Goal: Navigation & Orientation: Find specific page/section

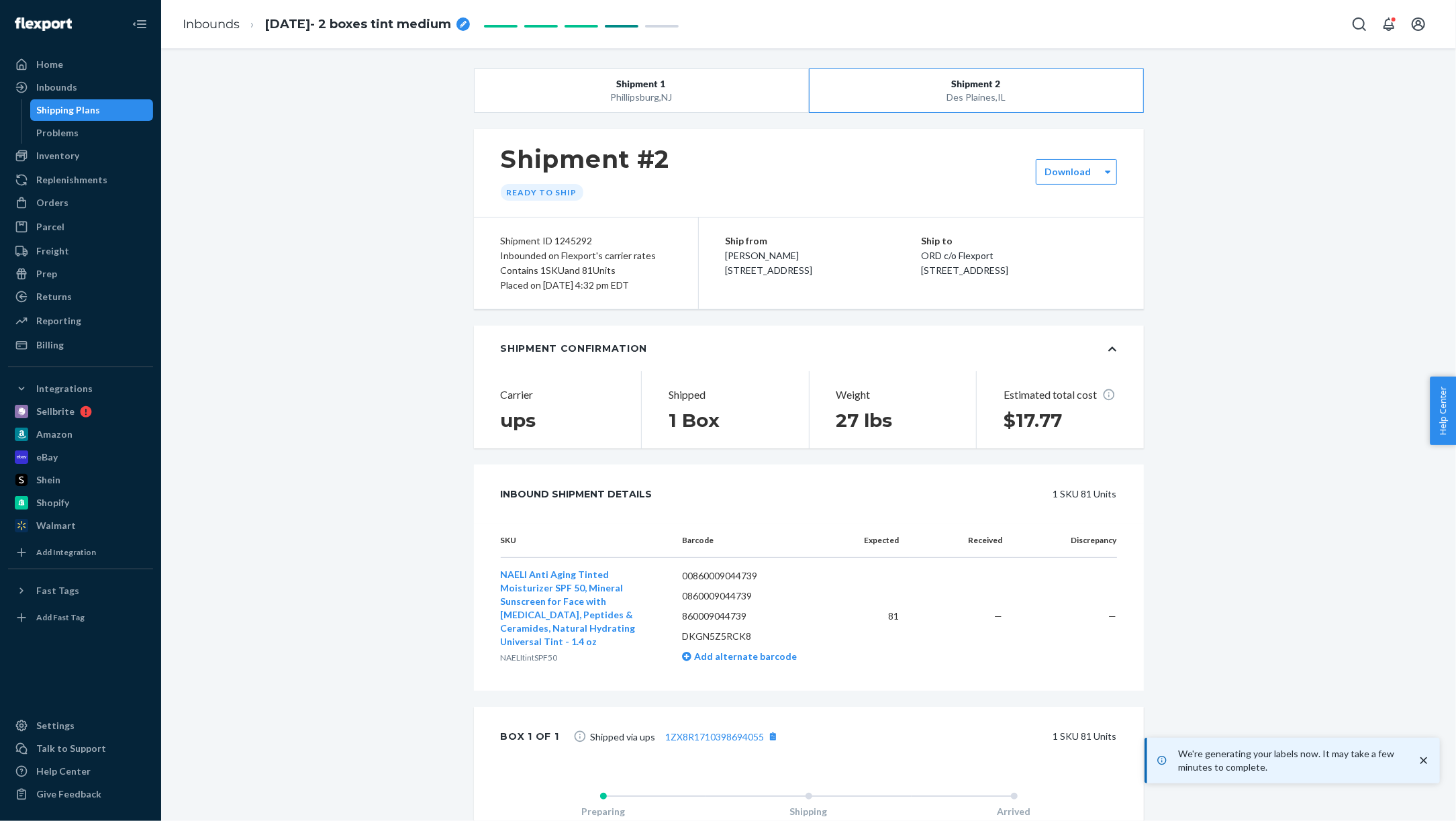
scroll to position [6, 0]
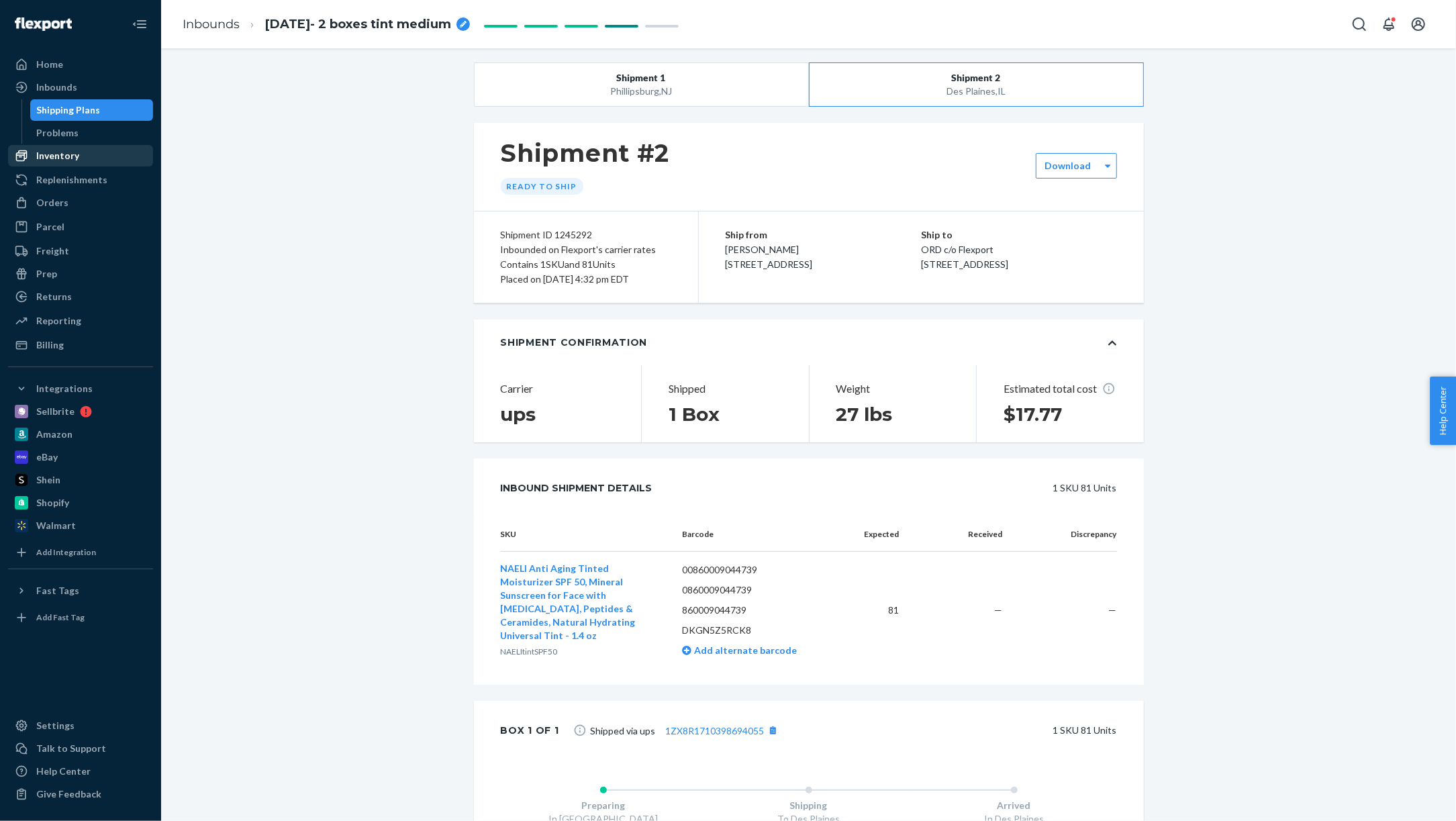
click at [86, 151] on div "Inventory" at bounding box center [80, 155] width 143 height 19
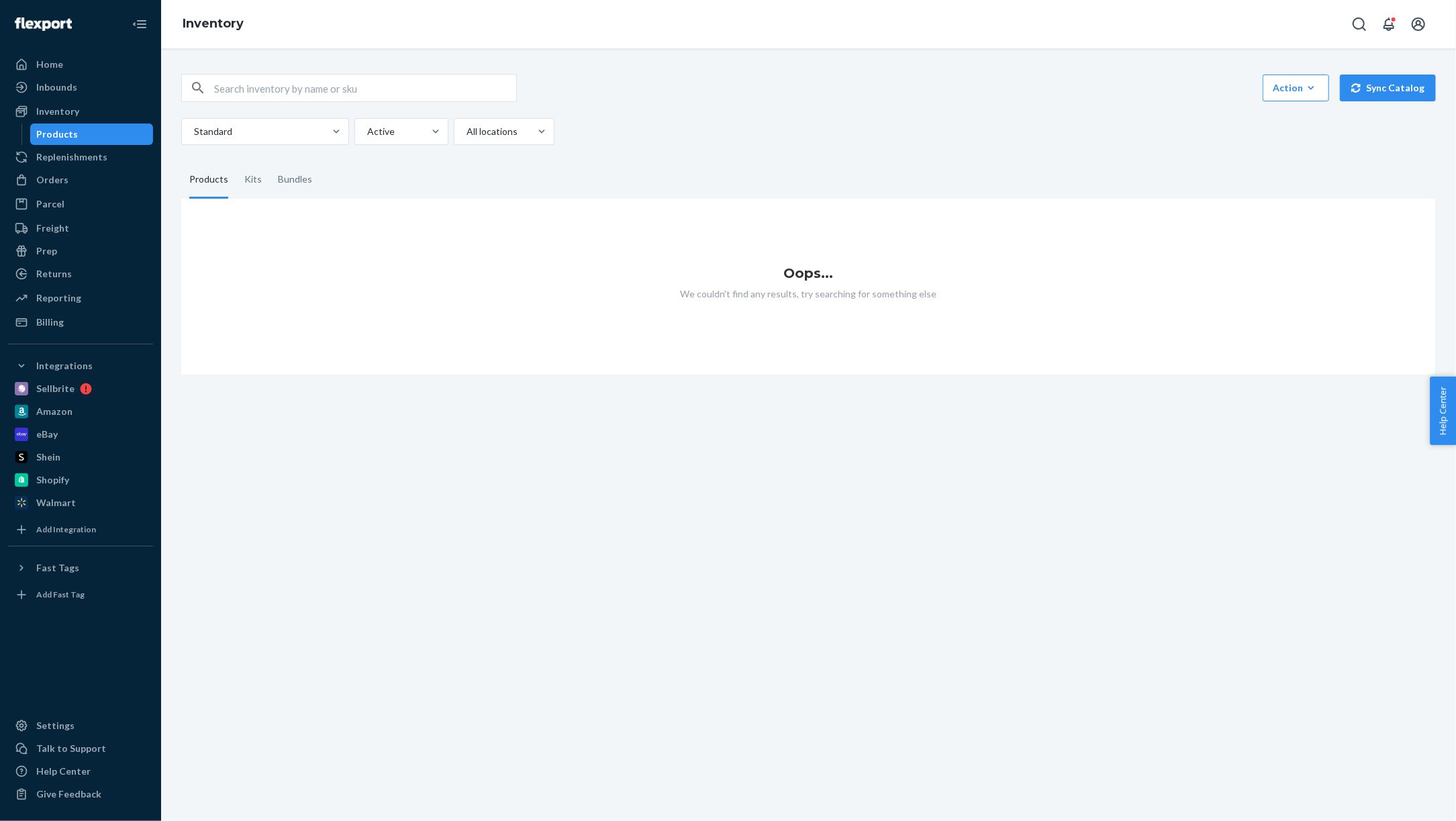
click at [90, 130] on div "Products" at bounding box center [92, 134] width 121 height 19
click at [85, 110] on div "Inventory" at bounding box center [80, 111] width 143 height 19
